Goal: Task Accomplishment & Management: Complete application form

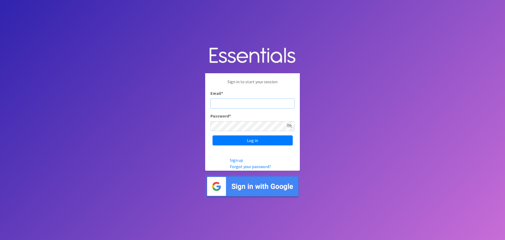
click at [248, 105] on input "Email *" at bounding box center [252, 103] width 84 height 10
type input "[PERSON_NAME][EMAIL_ADDRESS][DOMAIN_NAME]"
click at [265, 138] on input "Log in" at bounding box center [253, 140] width 80 height 10
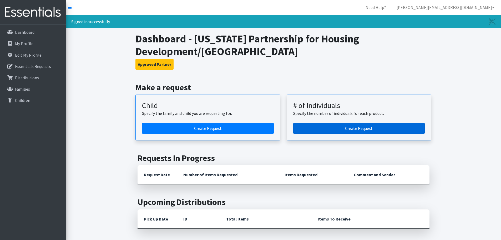
click at [332, 132] on link "Create Request" at bounding box center [359, 128] width 132 height 11
